Goal: Navigation & Orientation: Find specific page/section

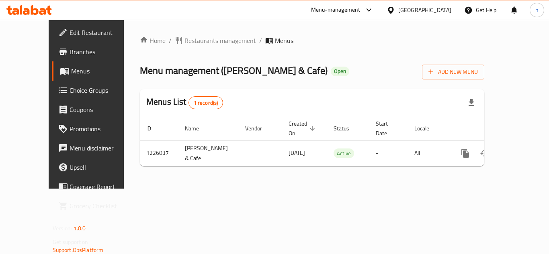
click at [69, 93] on span "Choice Groups" at bounding box center [101, 91] width 64 height 10
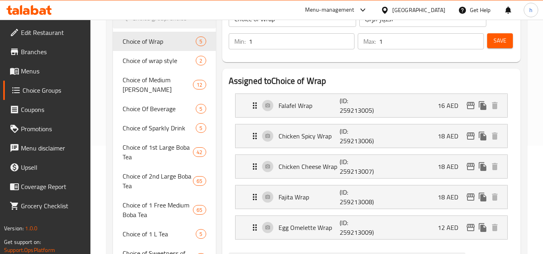
scroll to position [121, 0]
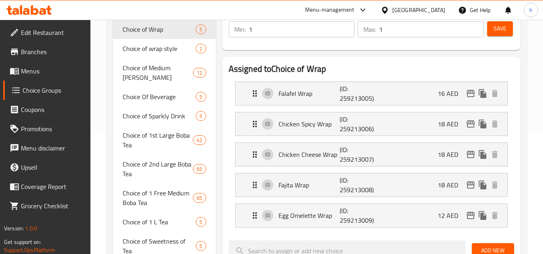
click at [94, 167] on div "Home / Restaurants management / Choice Groups Choice Groups Choice Groups Choic…" at bounding box center [316, 217] width 452 height 637
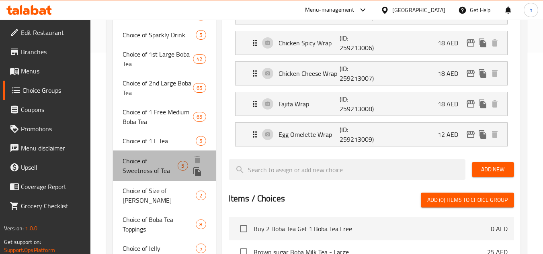
click at [140, 165] on span "Choice of Sweetness of Tea" at bounding box center [150, 165] width 55 height 19
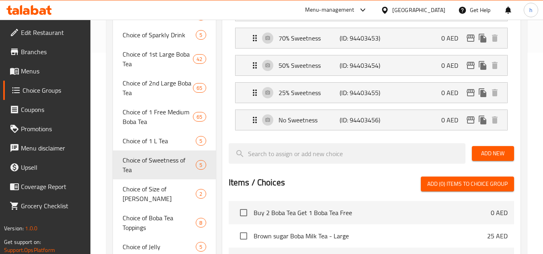
type input "Choice of Sweetness of Tea"
type input "اختيار حلاوة الشاي"
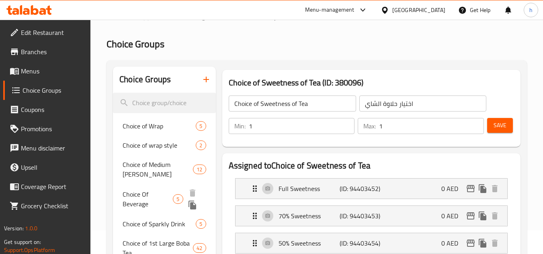
scroll to position [0, 0]
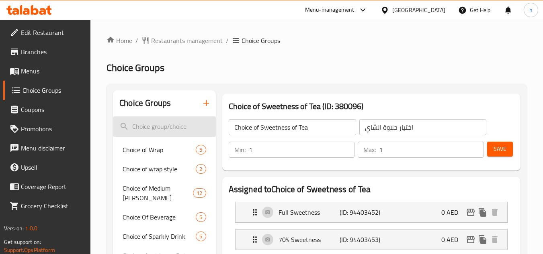
click at [167, 126] on input "search" at bounding box center [164, 126] width 102 height 20
paste input "Selecting the gel"
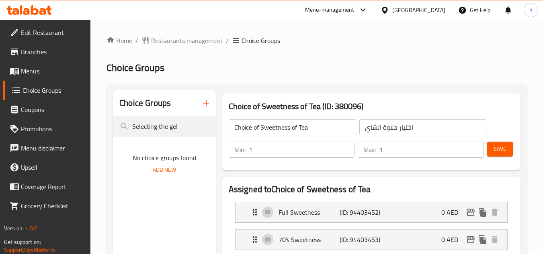
type input "Selecting the gel"
click at [415, 11] on div "[GEOGRAPHIC_DATA]" at bounding box center [418, 10] width 53 height 9
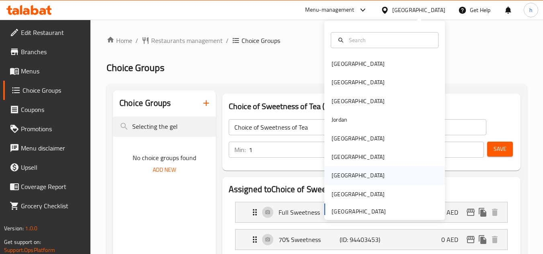
click at [346, 172] on div "Qatar" at bounding box center [384, 175] width 121 height 18
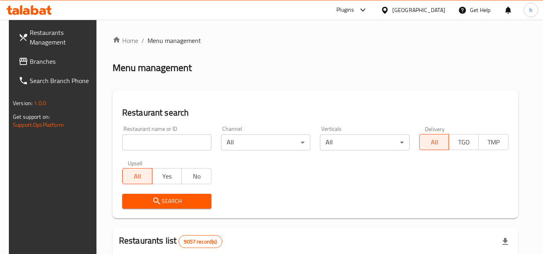
click at [59, 67] on link "Branches" at bounding box center [56, 61] width 88 height 19
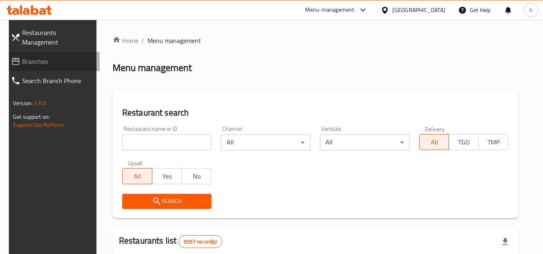
click at [40, 57] on span "Branches" at bounding box center [57, 62] width 71 height 10
click at [440, 12] on div "[GEOGRAPHIC_DATA]" at bounding box center [418, 10] width 53 height 9
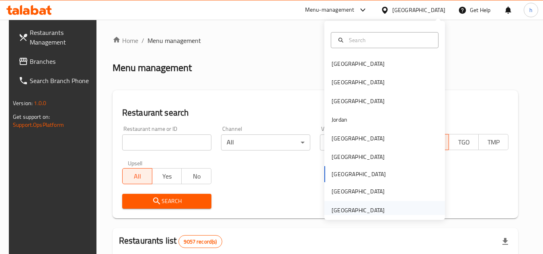
click at [378, 210] on div "[GEOGRAPHIC_DATA]" at bounding box center [358, 210] width 66 height 18
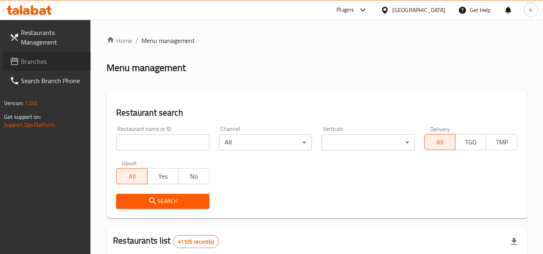
click at [23, 59] on span "Branches" at bounding box center [52, 62] width 63 height 10
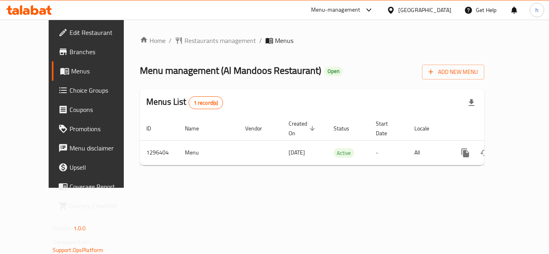
click at [437, 10] on div "[GEOGRAPHIC_DATA]" at bounding box center [424, 10] width 53 height 9
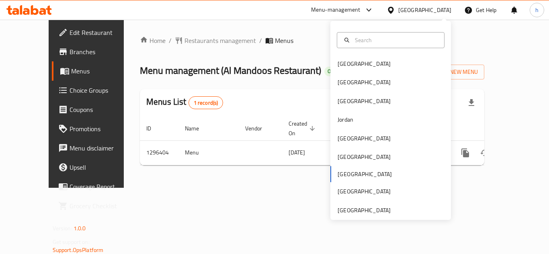
click at [390, 215] on div "Bahrain Egypt Iraq Jordan Kuwait Oman Qatar Saudi Arabia United Arab Emirates" at bounding box center [390, 120] width 121 height 199
click at [385, 208] on div "[GEOGRAPHIC_DATA]" at bounding box center [364, 210] width 66 height 18
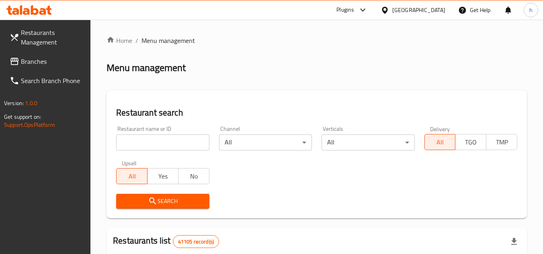
drag, startPoint x: 47, startPoint y: 59, endPoint x: 51, endPoint y: 63, distance: 5.1
click at [47, 59] on span "Branches" at bounding box center [52, 62] width 63 height 10
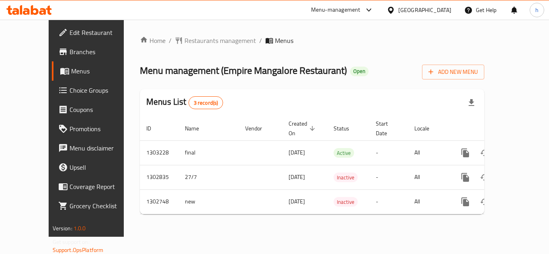
click at [341, 7] on div "Menu-management" at bounding box center [335, 10] width 49 height 10
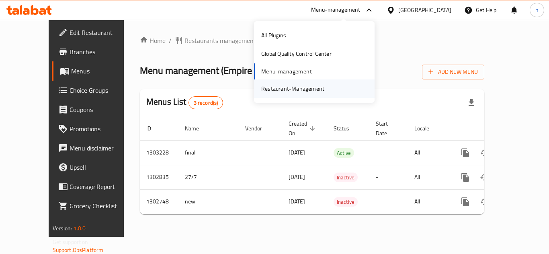
click at [294, 89] on div "Restaurant-Management" at bounding box center [292, 88] width 63 height 9
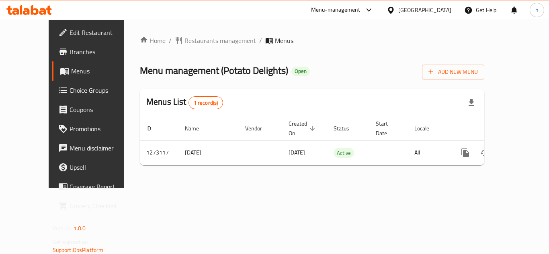
click at [385, 8] on div "[GEOGRAPHIC_DATA]" at bounding box center [419, 9] width 78 height 19
click at [435, 13] on div "[GEOGRAPHIC_DATA]" at bounding box center [424, 10] width 53 height 9
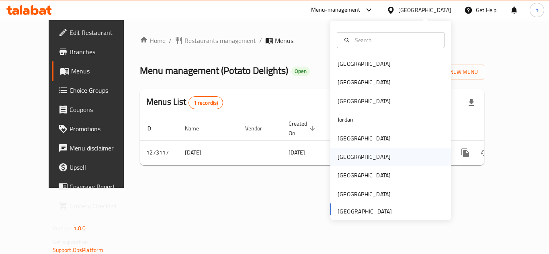
click at [368, 160] on div "[GEOGRAPHIC_DATA]" at bounding box center [390, 157] width 121 height 18
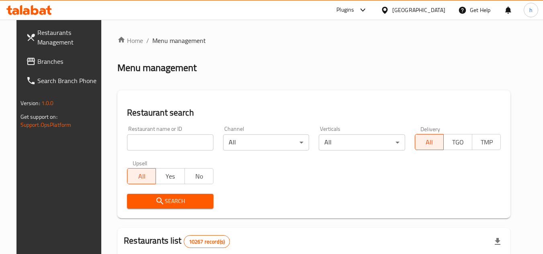
click at [49, 61] on span "Branches" at bounding box center [68, 62] width 63 height 10
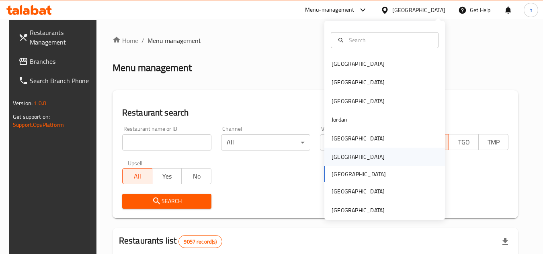
click at [362, 161] on div "[GEOGRAPHIC_DATA]" at bounding box center [384, 157] width 121 height 18
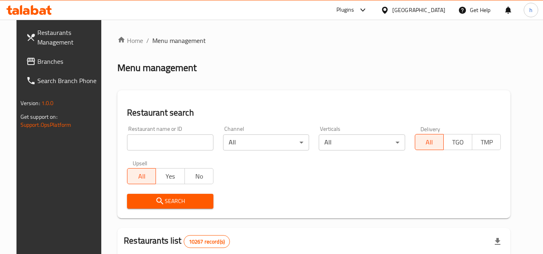
click at [67, 66] on link "Branches" at bounding box center [64, 61] width 88 height 19
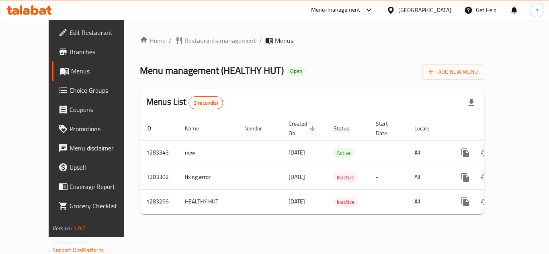
click at [69, 34] on span "Edit Restaurant" at bounding box center [101, 33] width 64 height 10
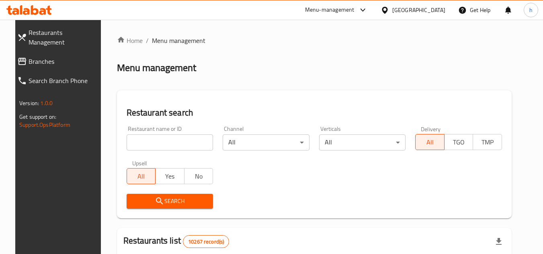
click at [68, 57] on span "Branches" at bounding box center [64, 62] width 71 height 10
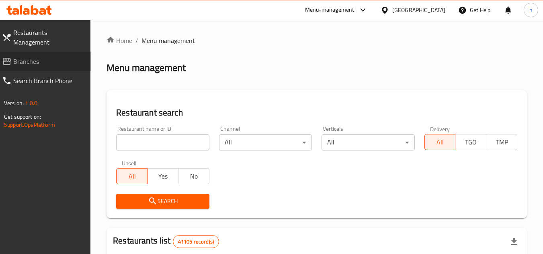
click at [45, 57] on span "Branches" at bounding box center [48, 62] width 71 height 10
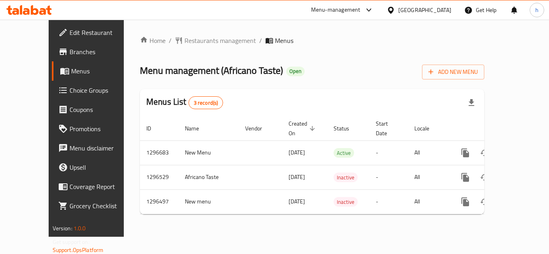
click at [395, 8] on icon at bounding box center [390, 10] width 8 height 8
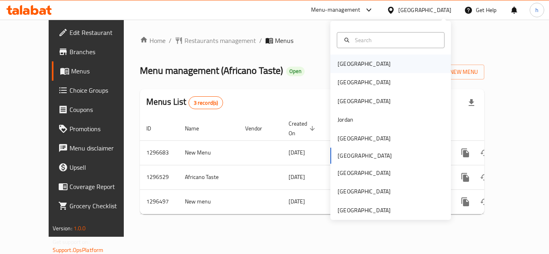
click at [382, 64] on div "Bahrain" at bounding box center [390, 64] width 121 height 18
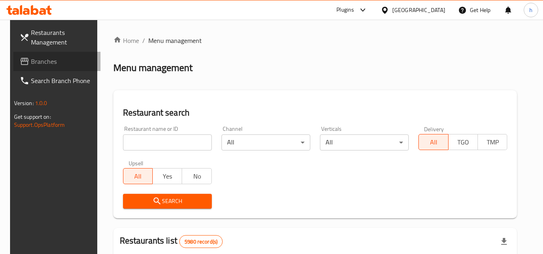
click at [49, 63] on span "Branches" at bounding box center [62, 62] width 63 height 10
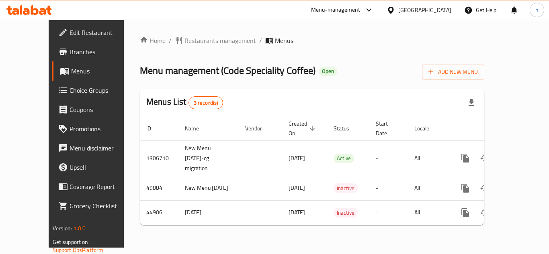
click at [395, 12] on icon at bounding box center [390, 10] width 8 height 8
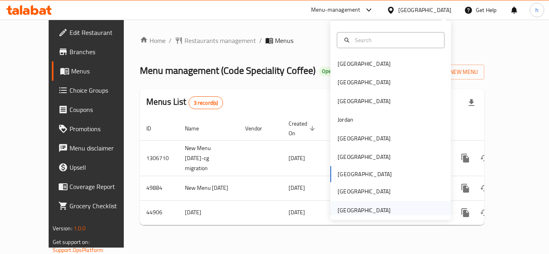
click at [349, 208] on div "[GEOGRAPHIC_DATA]" at bounding box center [363, 210] width 53 height 9
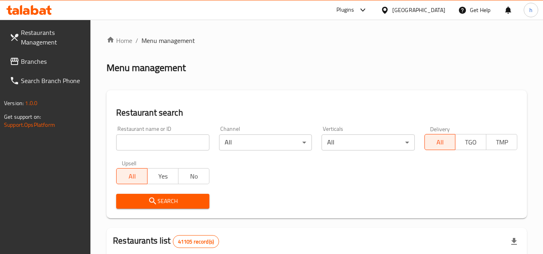
click at [43, 66] on span "Branches" at bounding box center [52, 62] width 63 height 10
